Goal: Check status

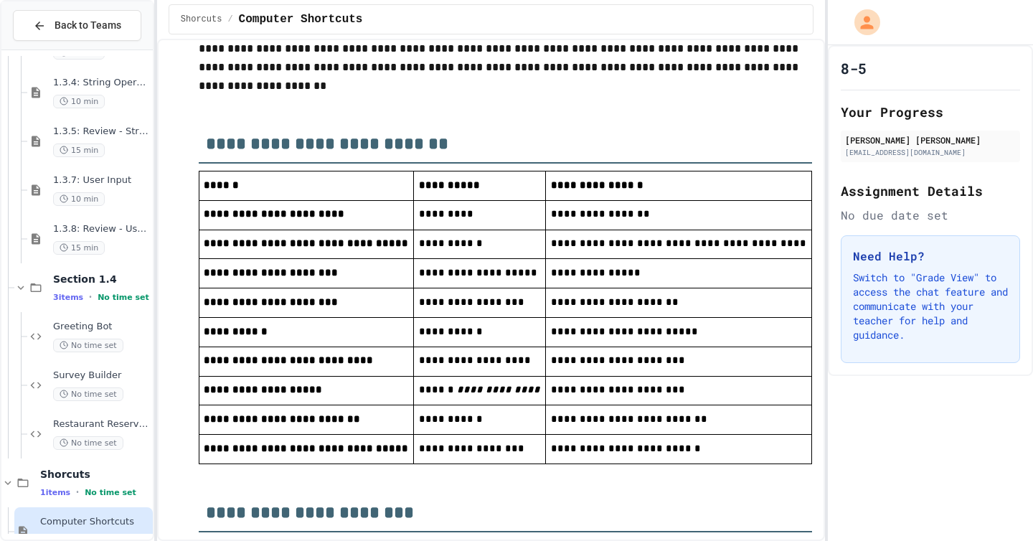
scroll to position [142, 0]
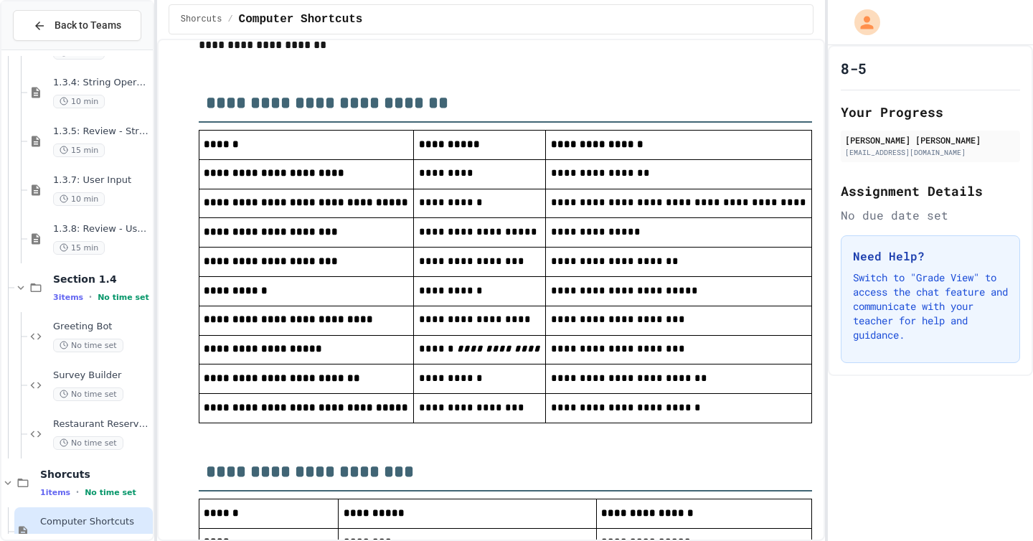
click at [509, 335] on td "**********" at bounding box center [479, 320] width 131 height 29
